Goal: Task Accomplishment & Management: Manage account settings

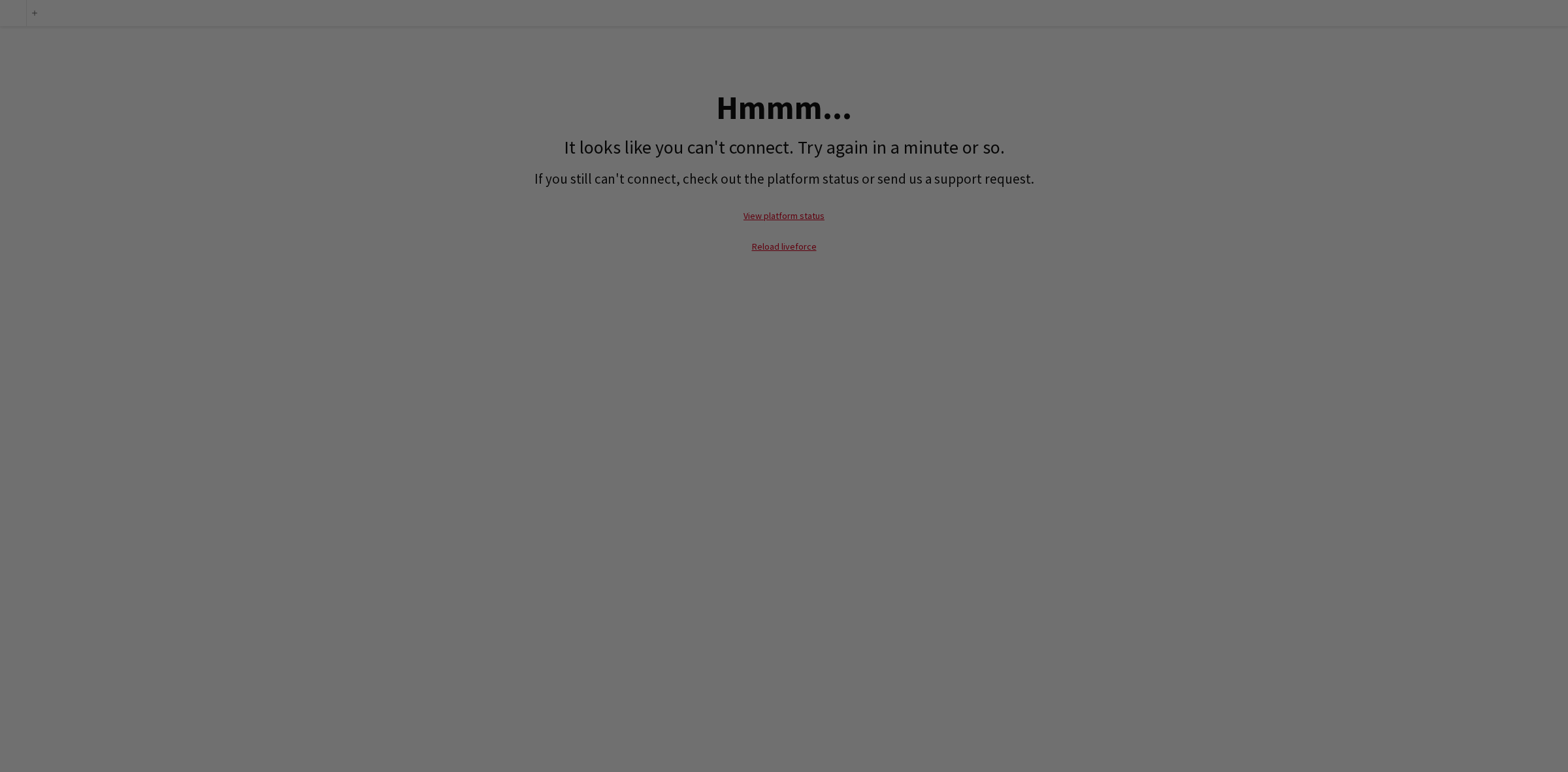
click at [379, 275] on div at bounding box center [792, 390] width 1584 height 780
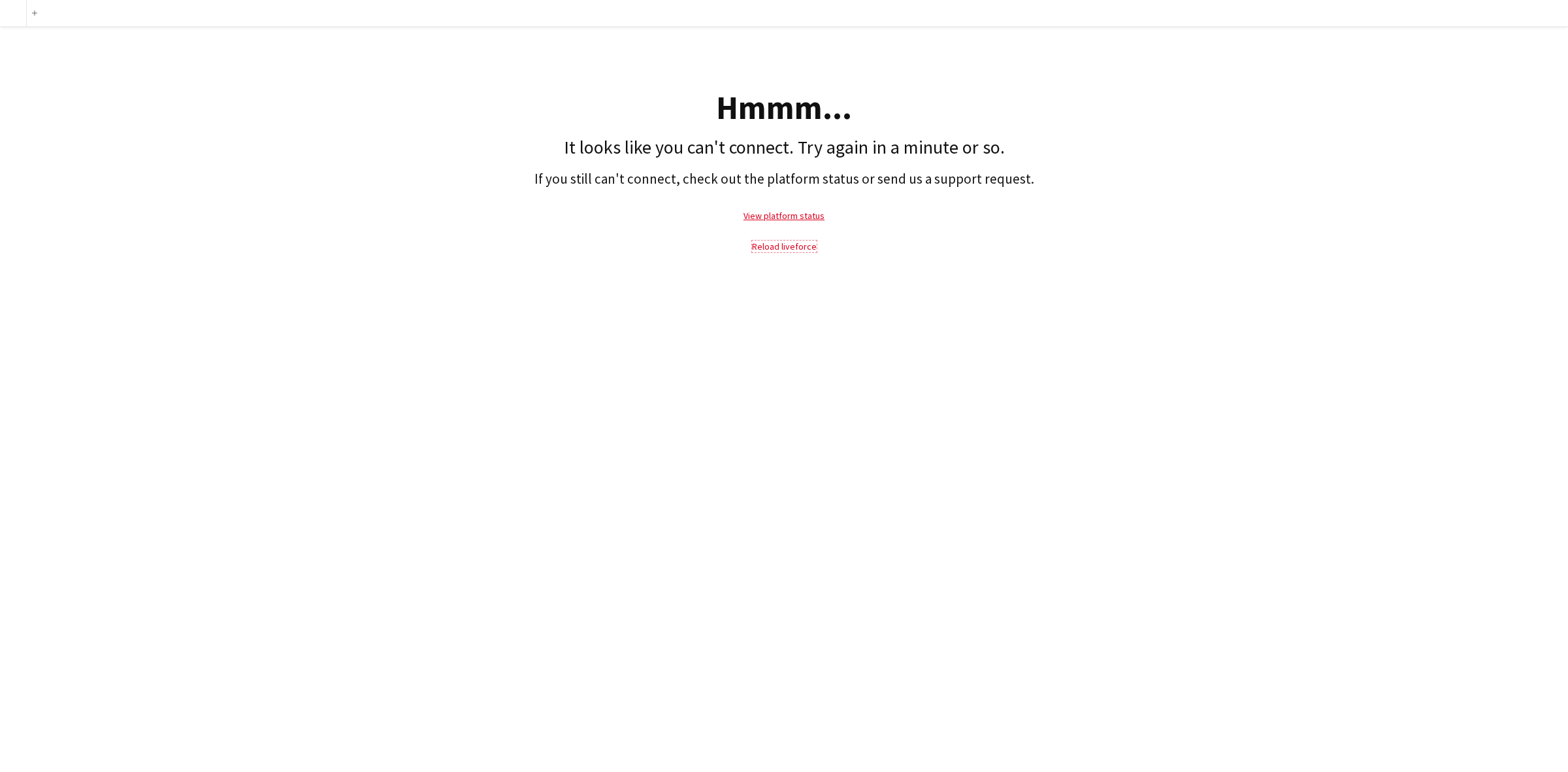
click at [775, 247] on link "Reload liveforce" at bounding box center [784, 247] width 64 height 12
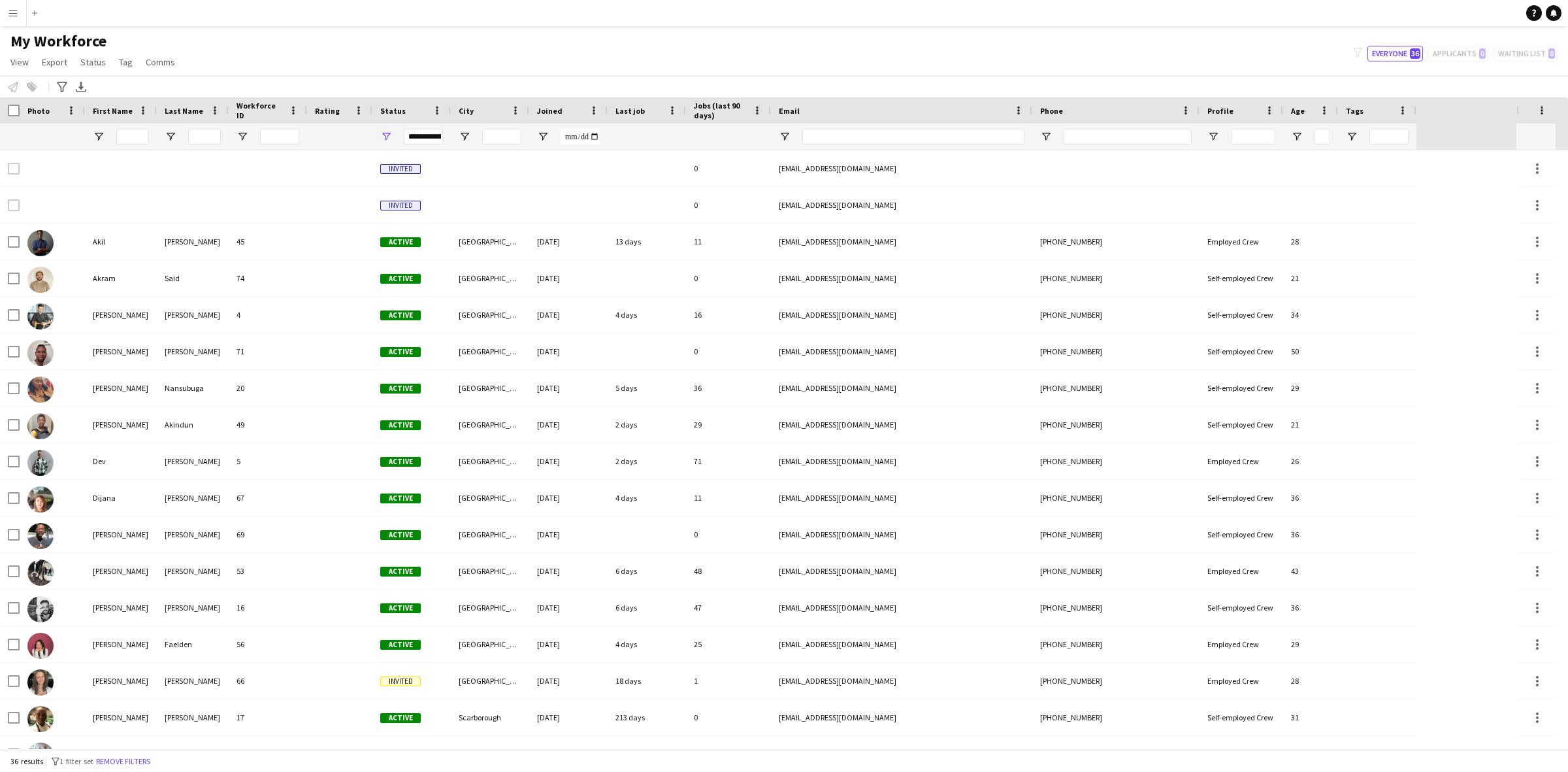
click at [11, 18] on app-icon "Menu" at bounding box center [13, 13] width 11 height 11
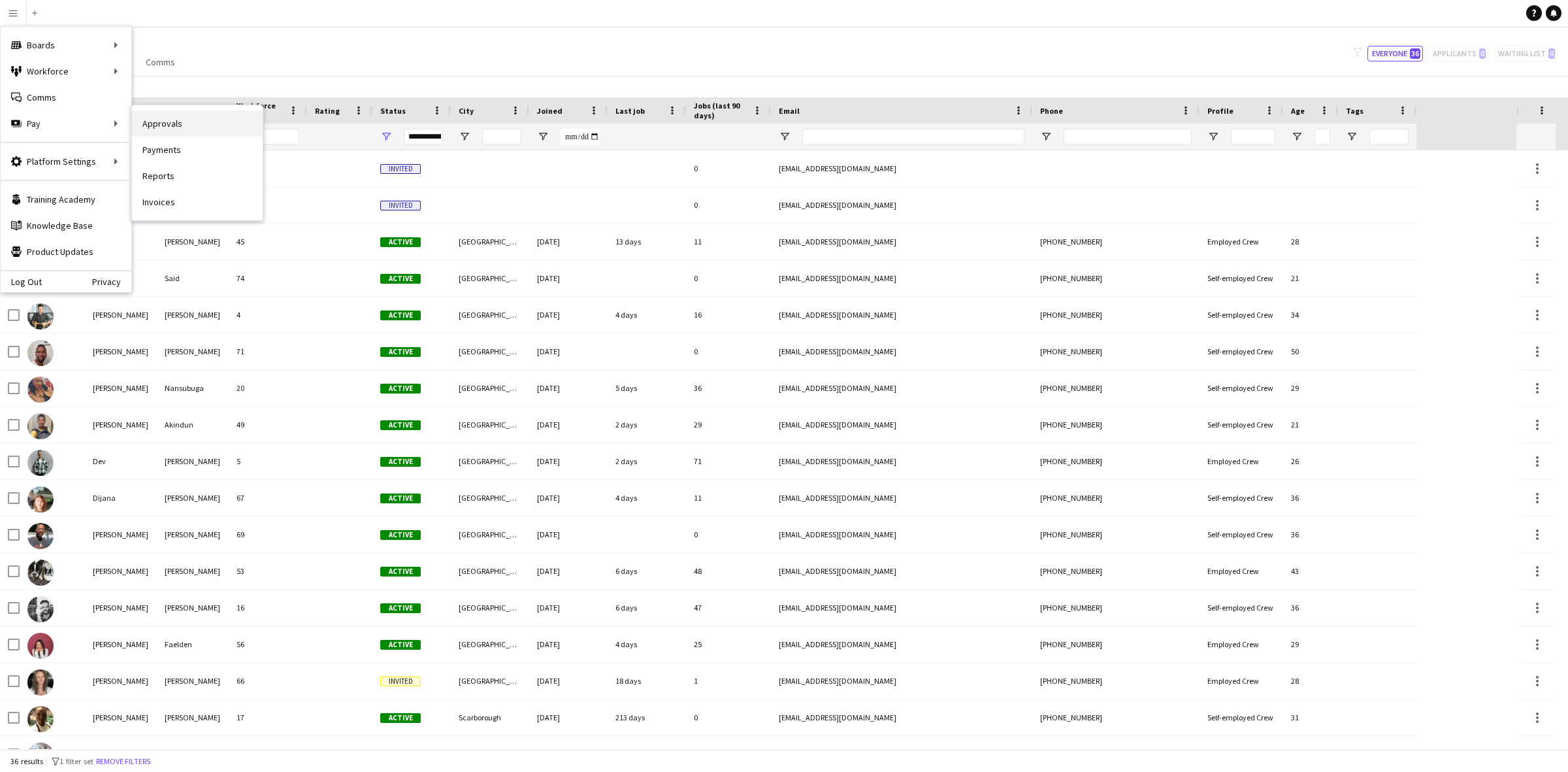
click at [178, 125] on link "Approvals" at bounding box center [197, 124] width 131 height 26
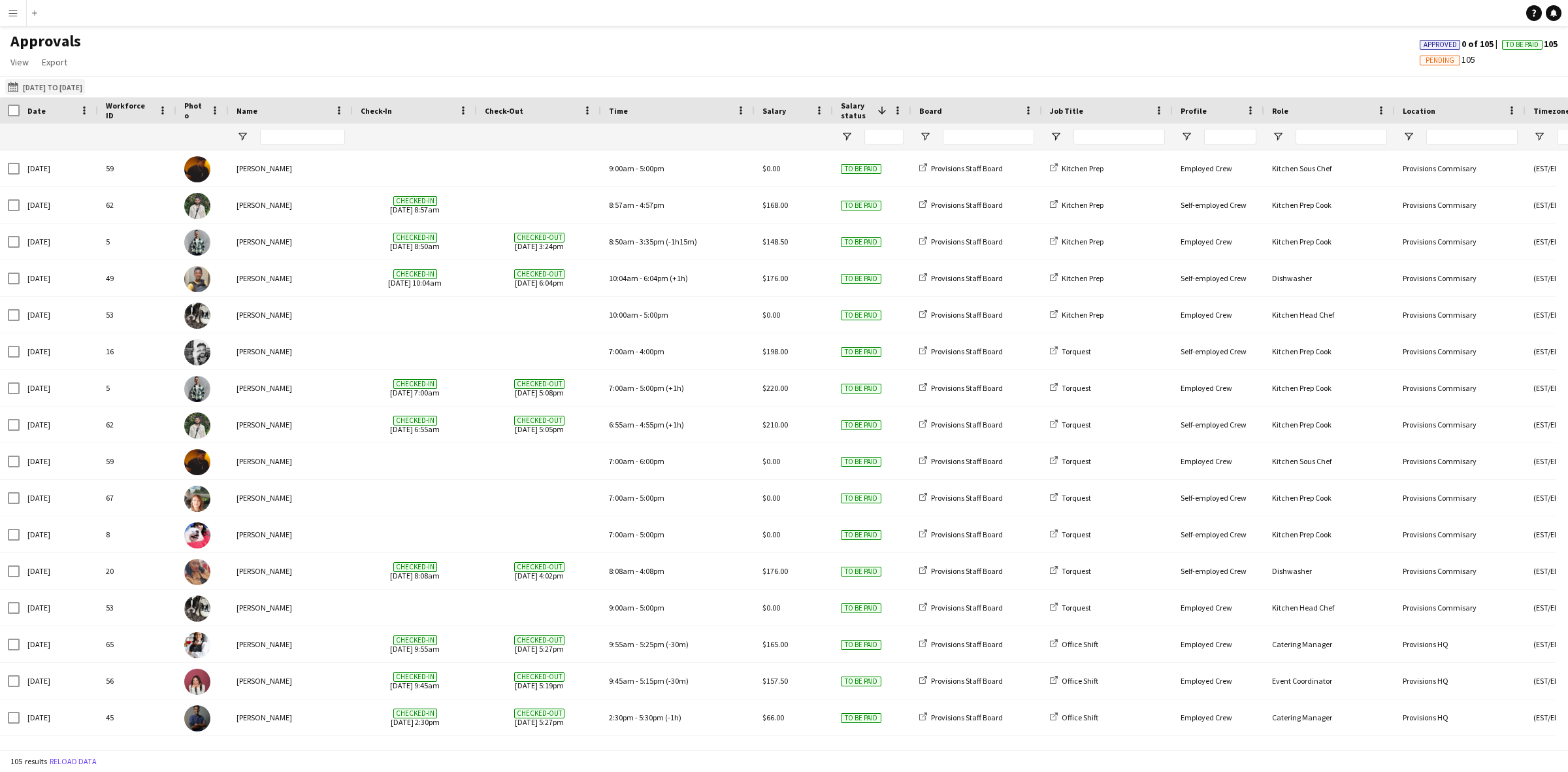
click at [72, 87] on button "[DATE] to [DATE] [DATE] to [DATE]" at bounding box center [45, 87] width 80 height 16
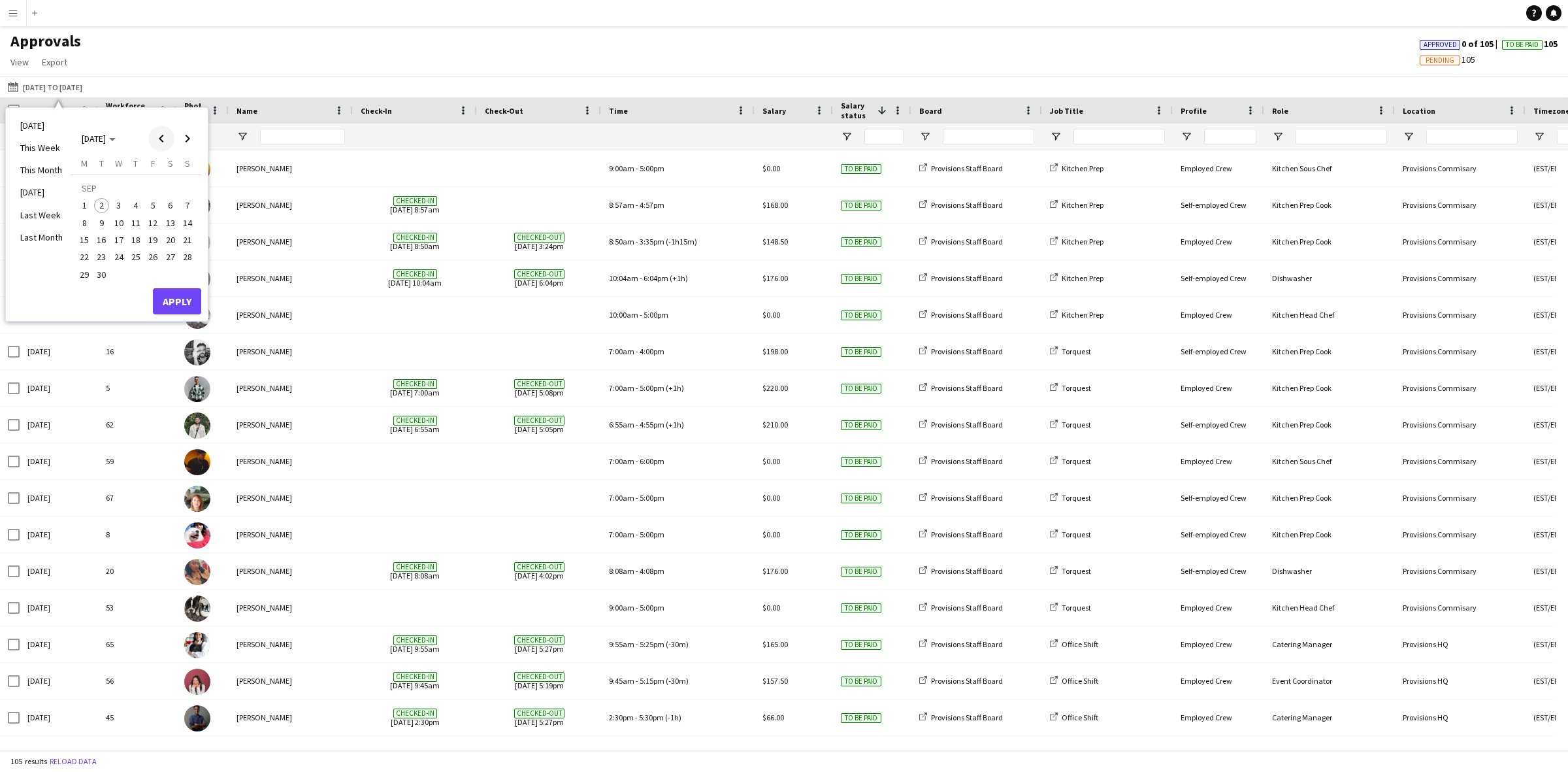
click at [155, 138] on span "Previous month" at bounding box center [162, 139] width 26 height 26
click at [187, 239] on span "24" at bounding box center [187, 244] width 16 height 16
click at [184, 133] on span "Next month" at bounding box center [187, 139] width 26 height 26
click at [168, 204] on span "6" at bounding box center [170, 206] width 16 height 16
click at [184, 304] on button "Apply" at bounding box center [177, 301] width 49 height 26
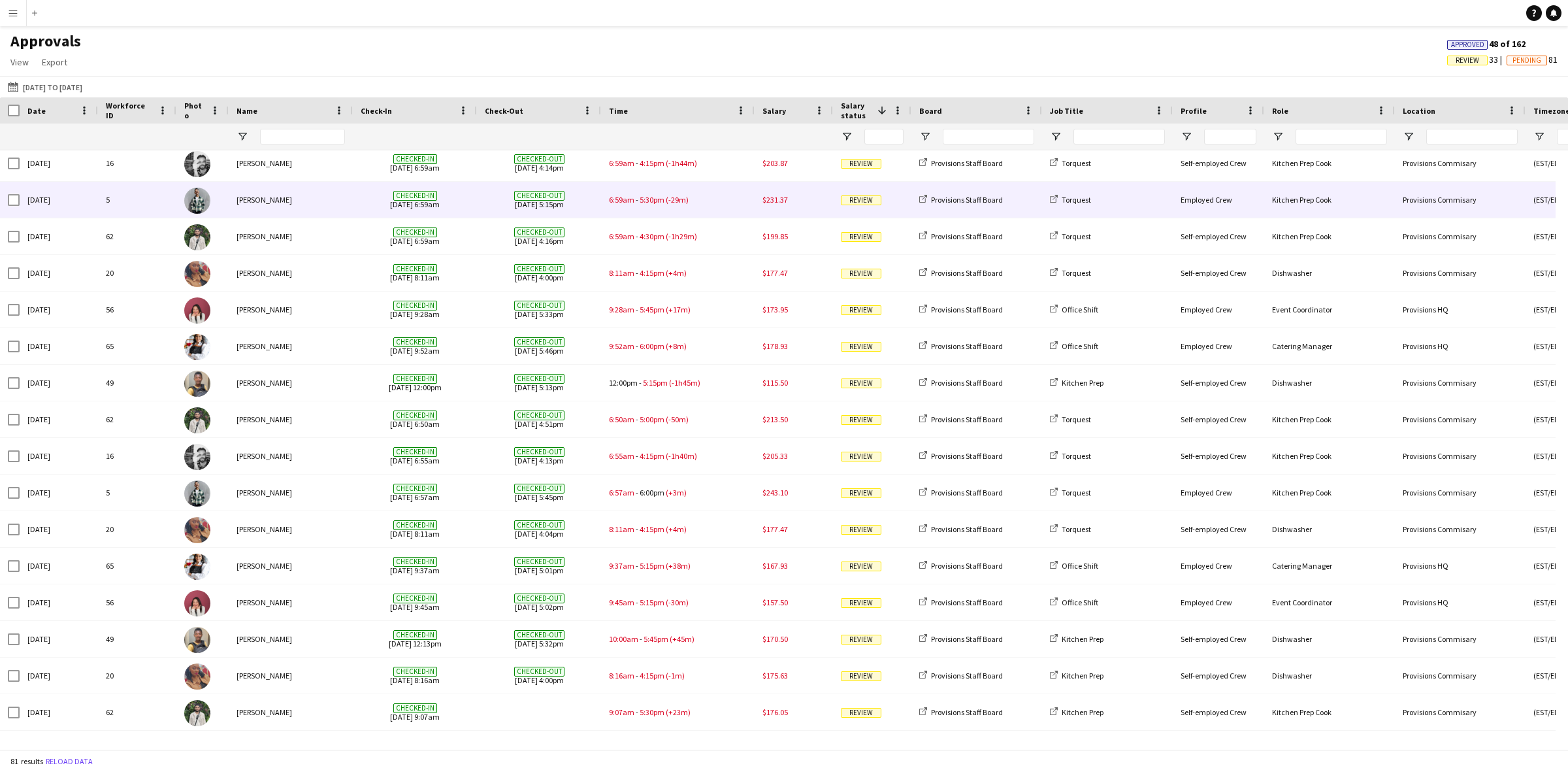
scroll to position [161, 0]
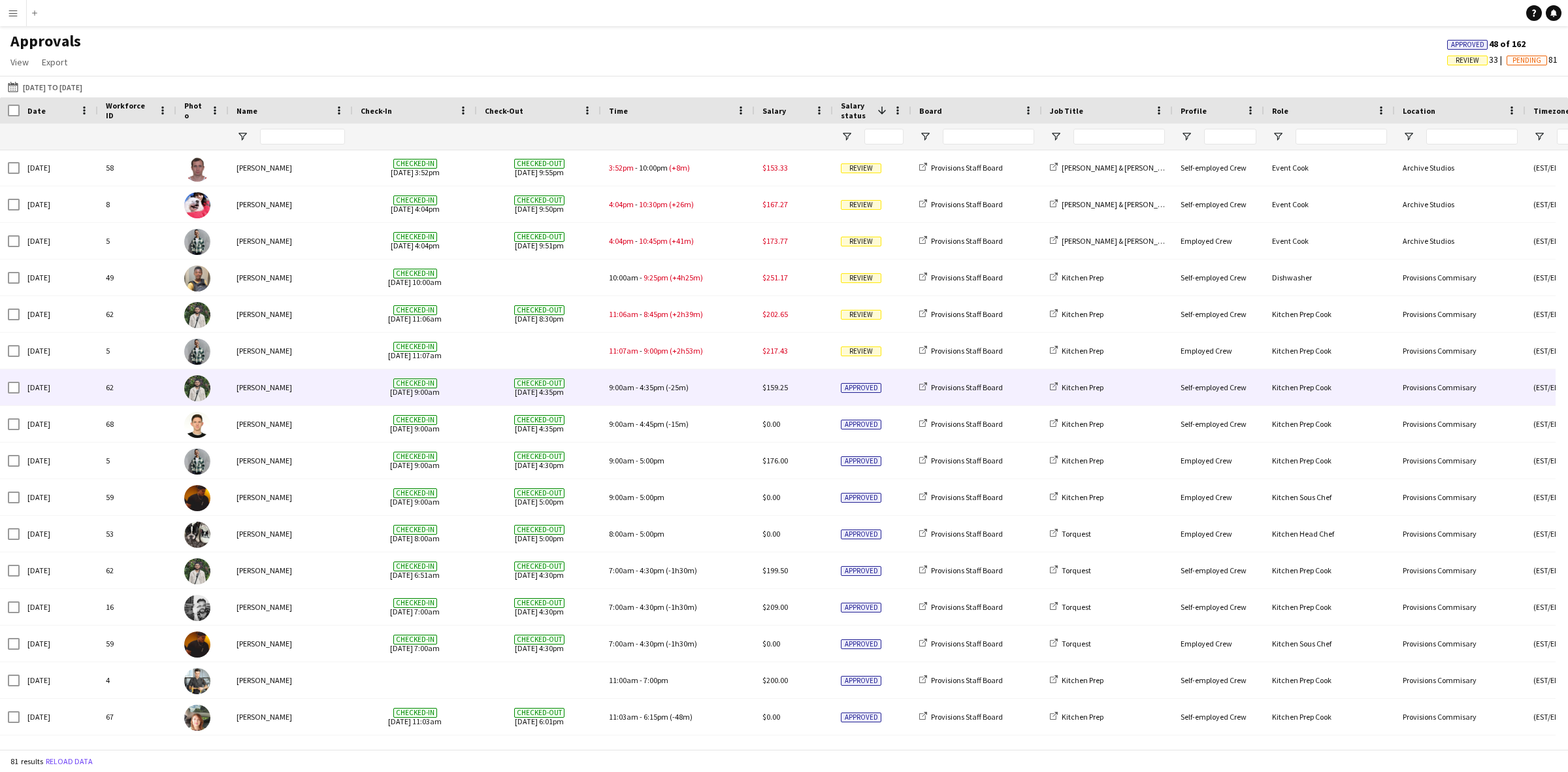
click at [667, 393] on div "9:00am - 4:35pm (-25m)" at bounding box center [677, 387] width 153 height 36
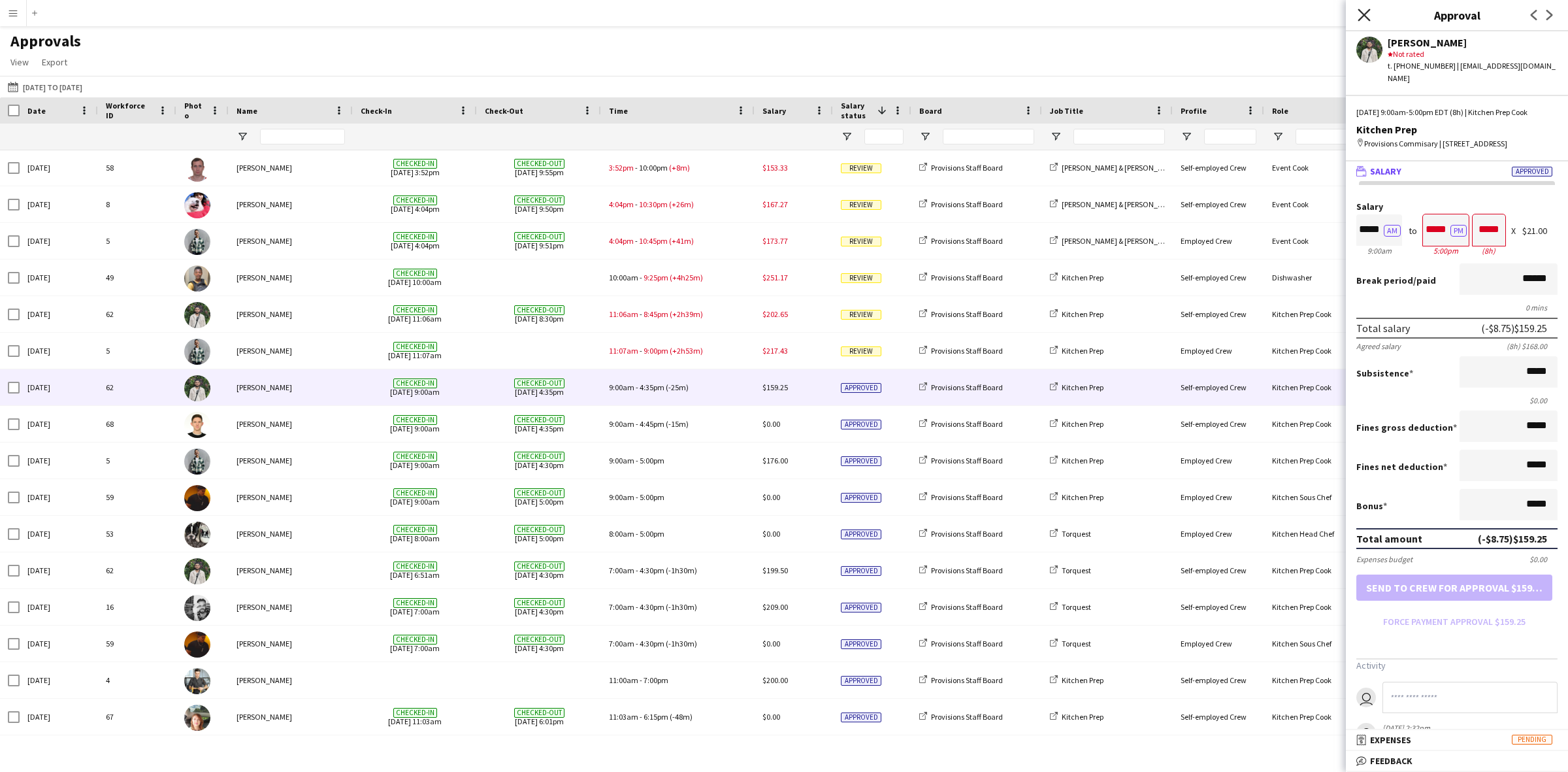
click at [1361, 13] on icon at bounding box center [1363, 14] width 12 height 13
